Goal: Task Accomplishment & Management: Manage account settings

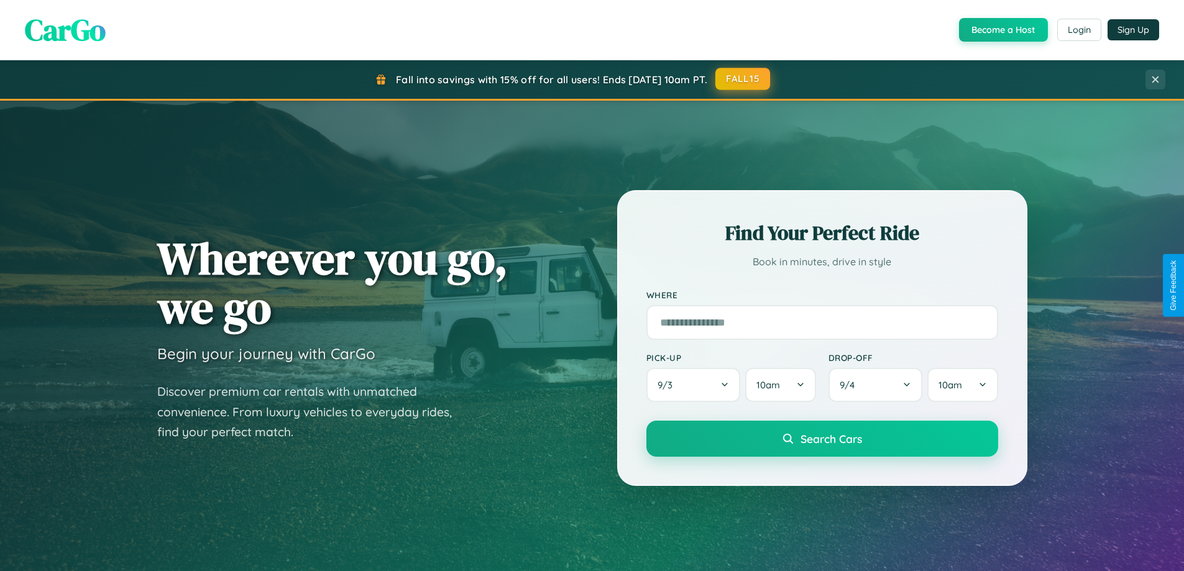
click at [743, 80] on button "FALL15" at bounding box center [742, 79] width 55 height 22
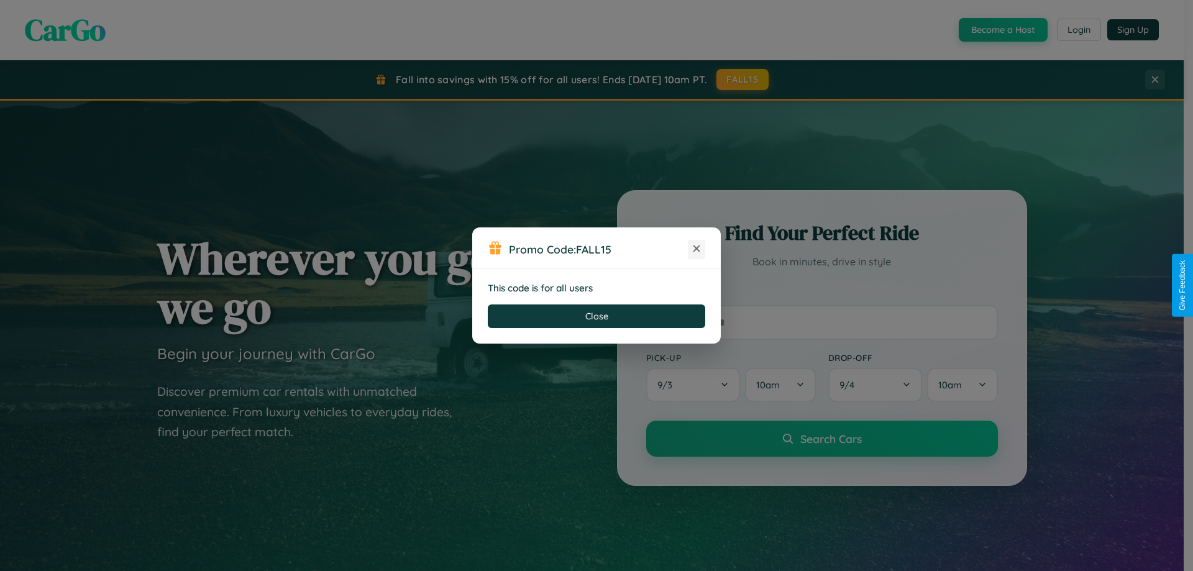
click at [697, 249] on icon at bounding box center [696, 248] width 12 height 12
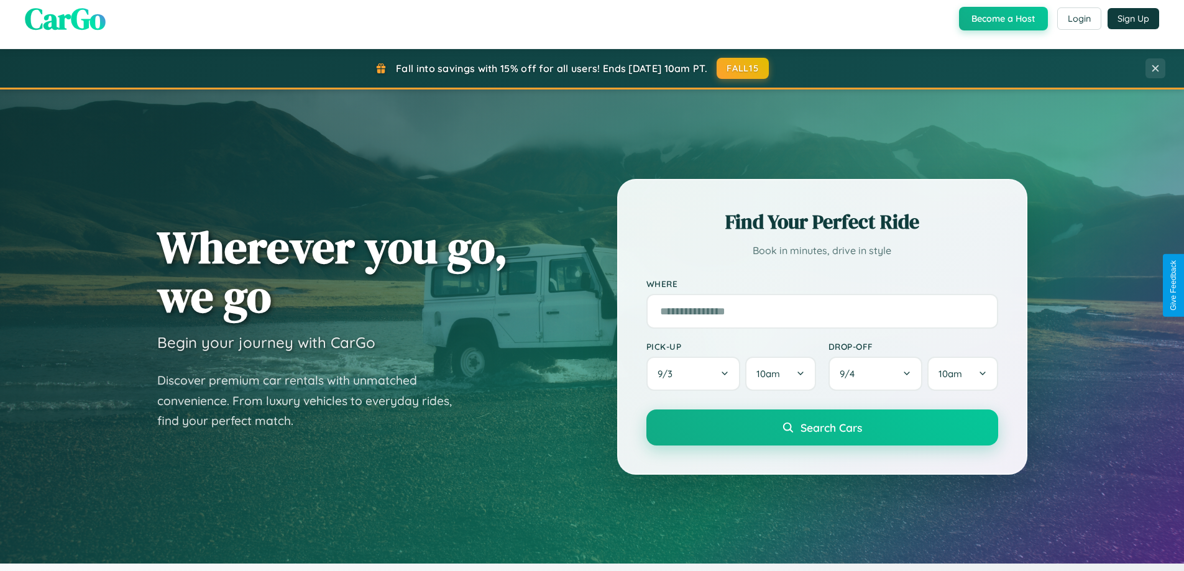
scroll to position [536, 0]
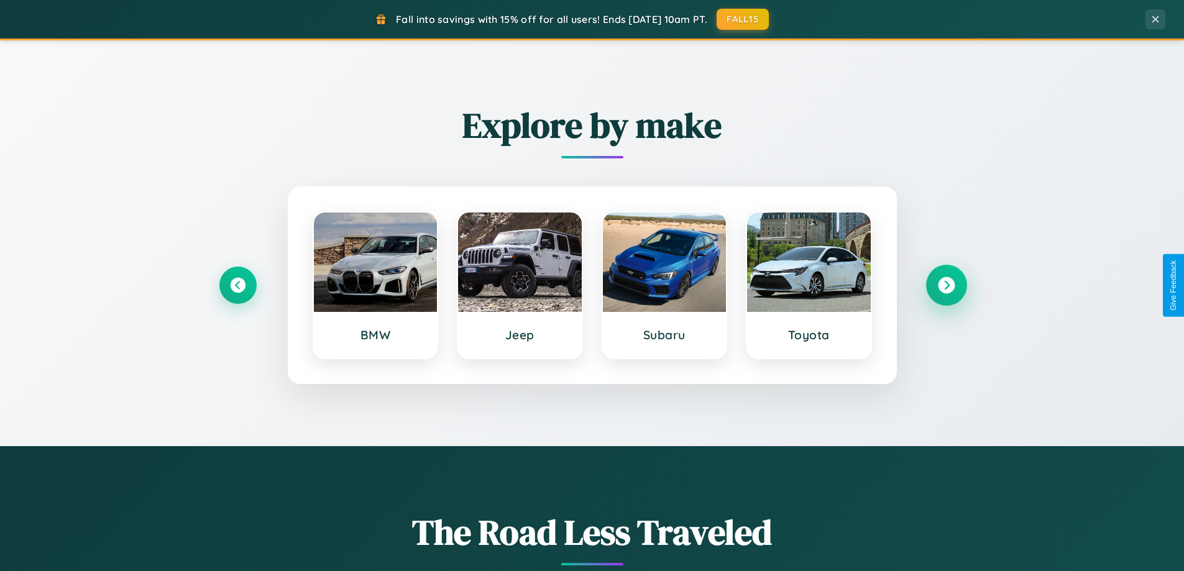
click at [946, 285] on icon at bounding box center [946, 285] width 17 height 17
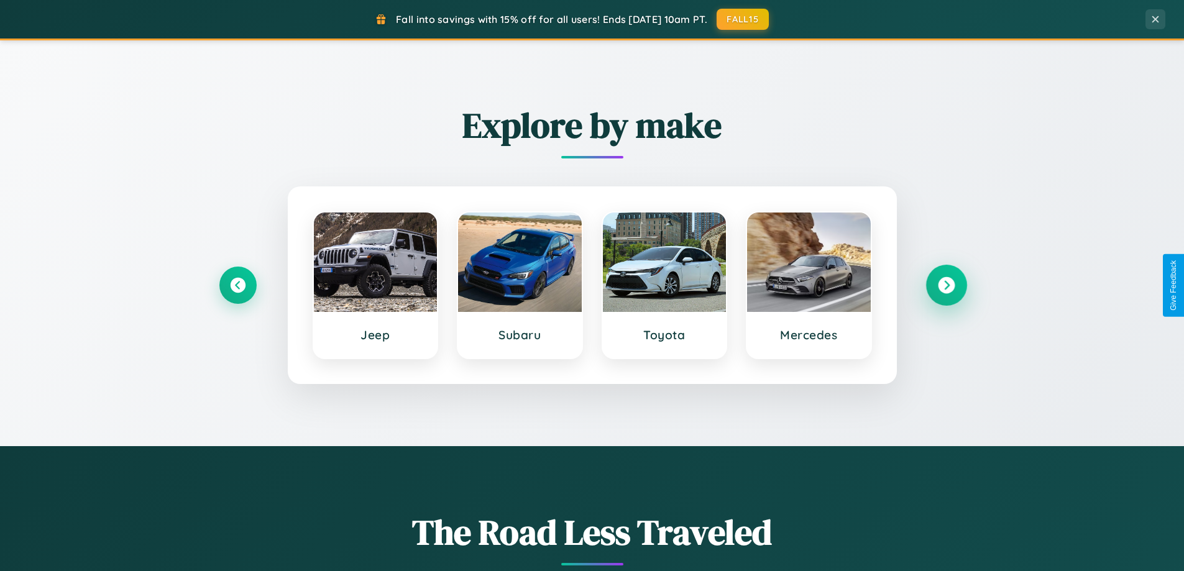
click at [946, 285] on icon at bounding box center [946, 285] width 17 height 17
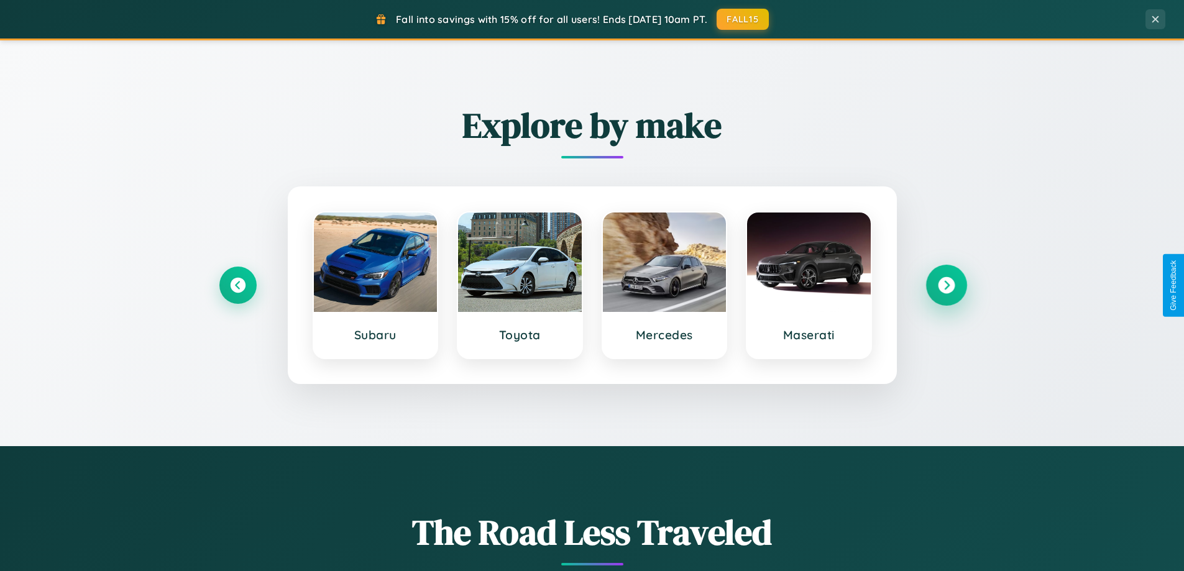
click at [946, 285] on icon at bounding box center [946, 285] width 17 height 17
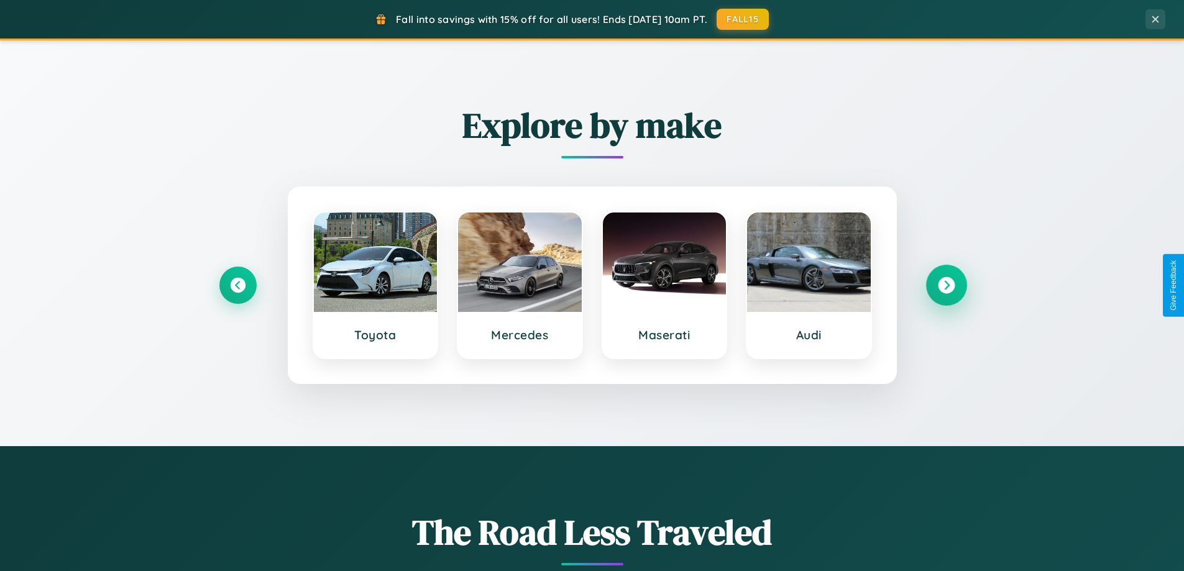
click at [946, 285] on icon at bounding box center [946, 285] width 17 height 17
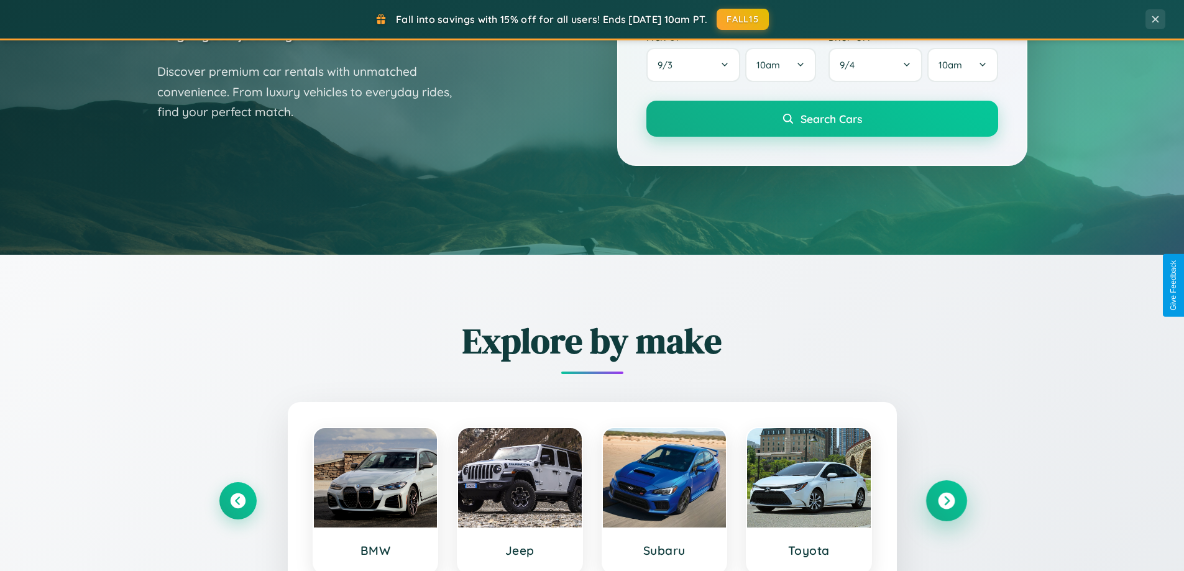
scroll to position [0, 0]
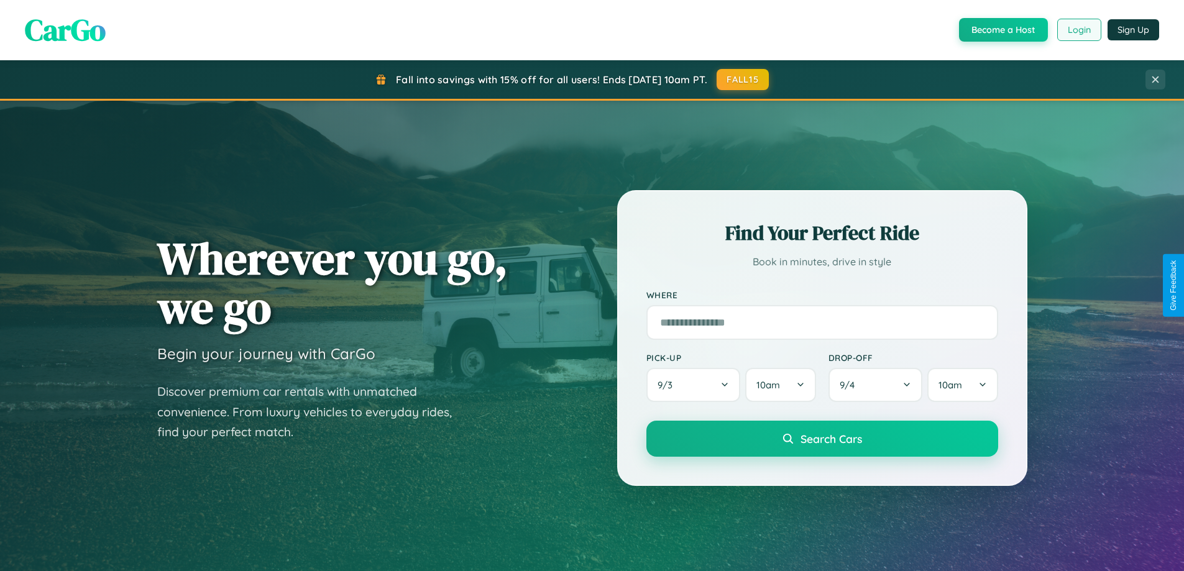
click at [1078, 30] on button "Login" at bounding box center [1079, 30] width 44 height 22
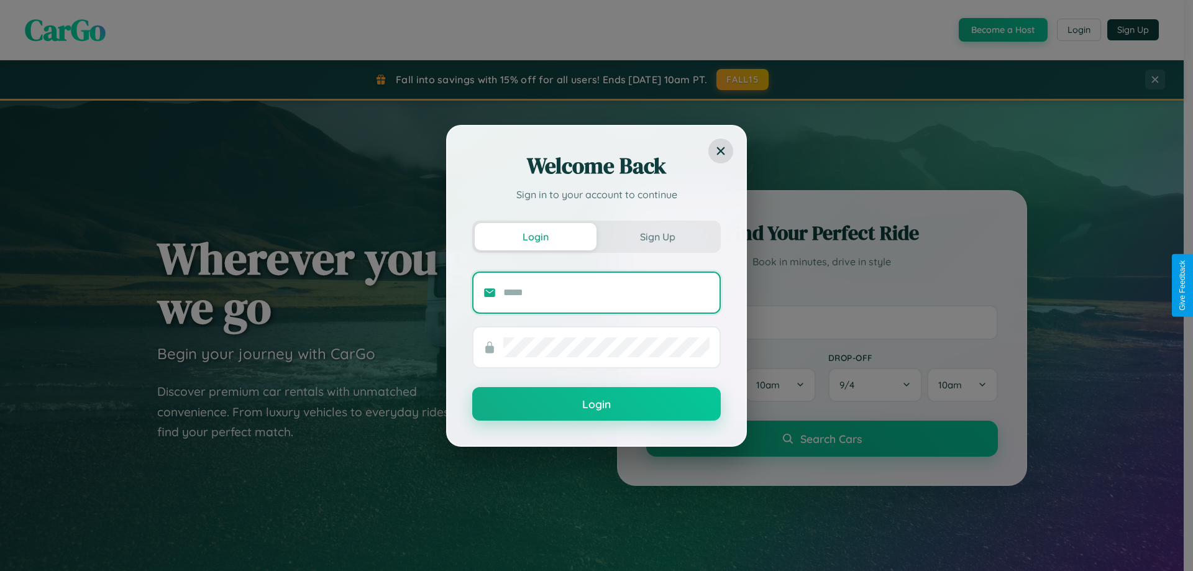
click at [607, 292] on input "text" at bounding box center [606, 293] width 206 height 20
type input "**********"
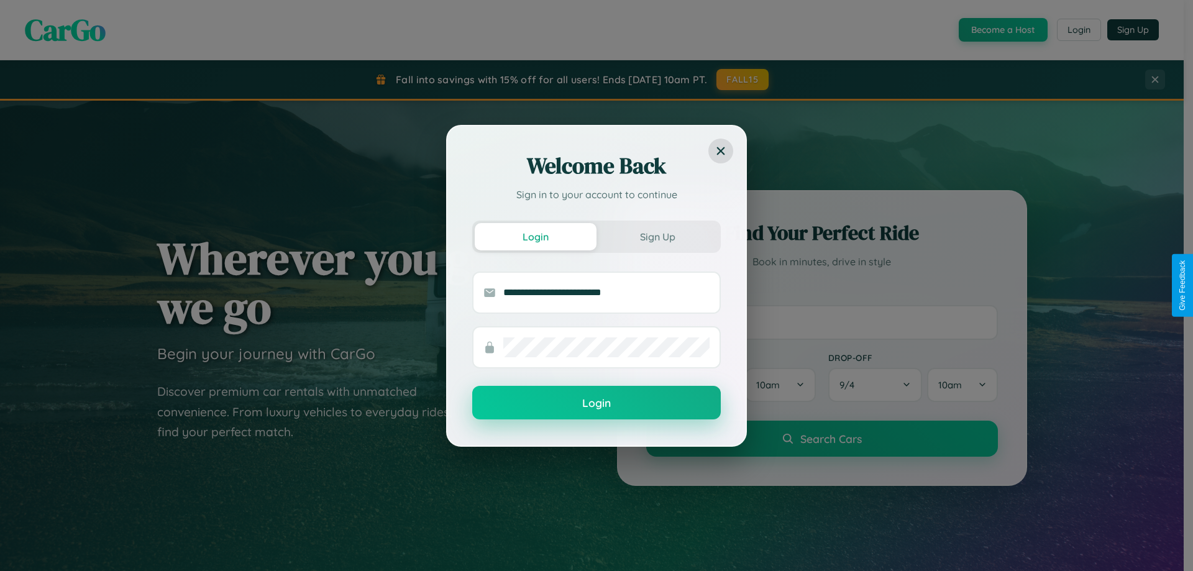
click at [597, 403] on button "Login" at bounding box center [596, 403] width 249 height 34
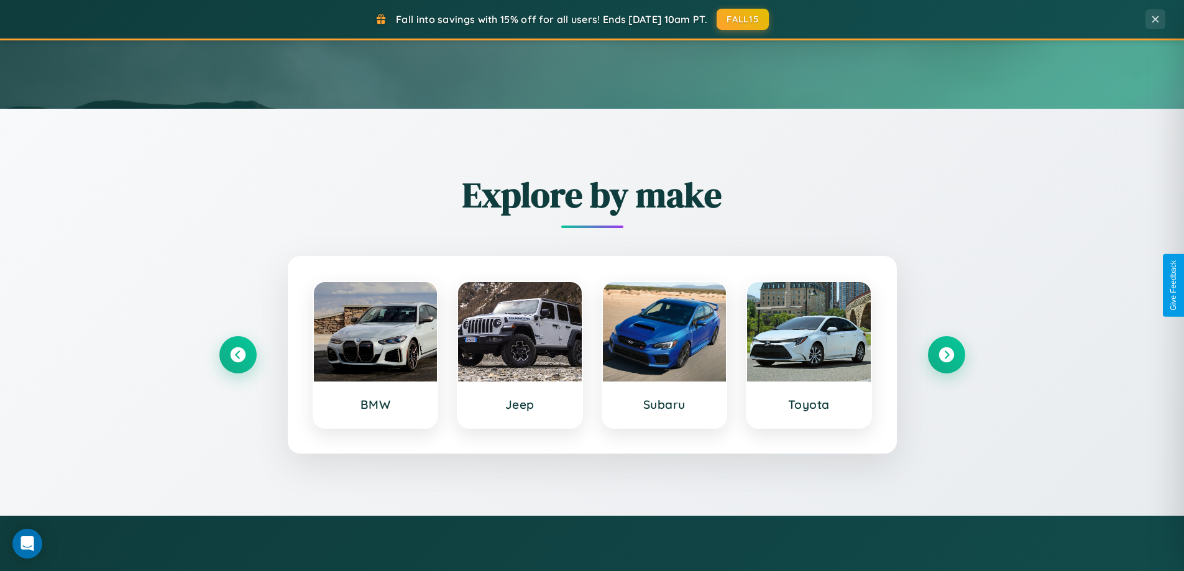
scroll to position [536, 0]
